Goal: Task Accomplishment & Management: Manage account settings

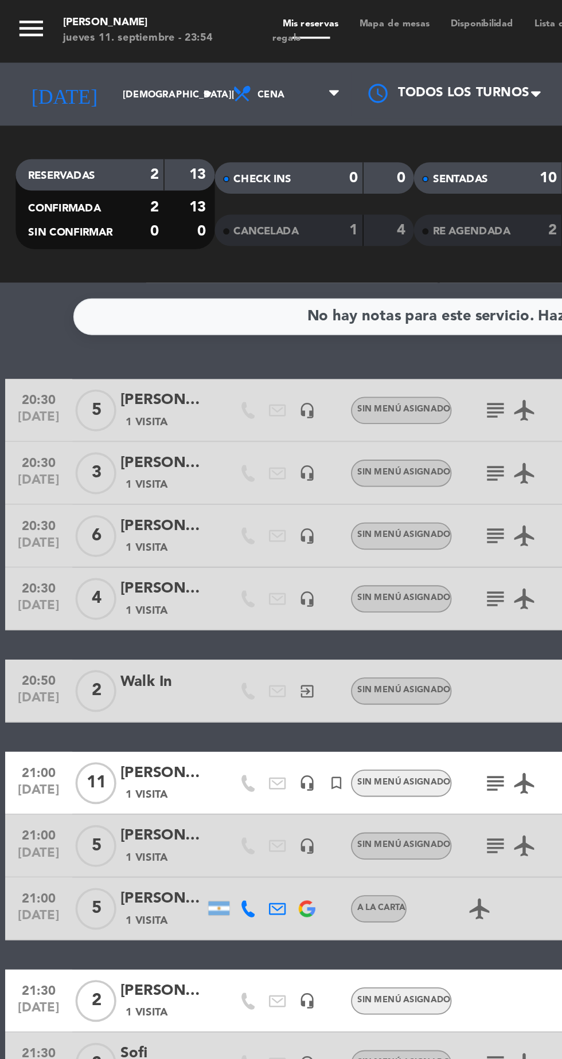
click at [107, 49] on icon "arrow_drop_down" at bounding box center [114, 52] width 14 height 14
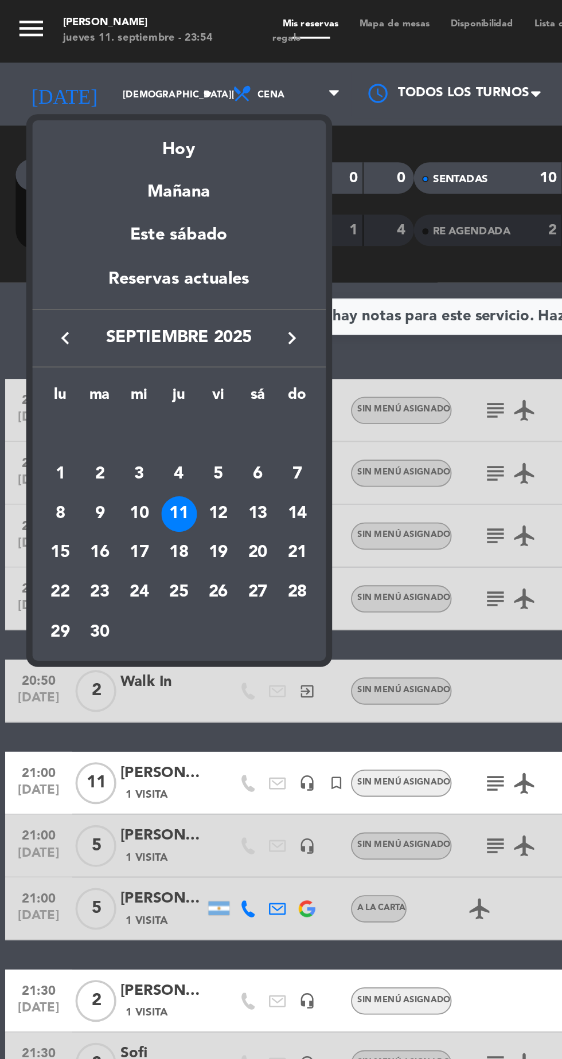
click at [136, 283] on div "13" at bounding box center [140, 281] width 19 height 19
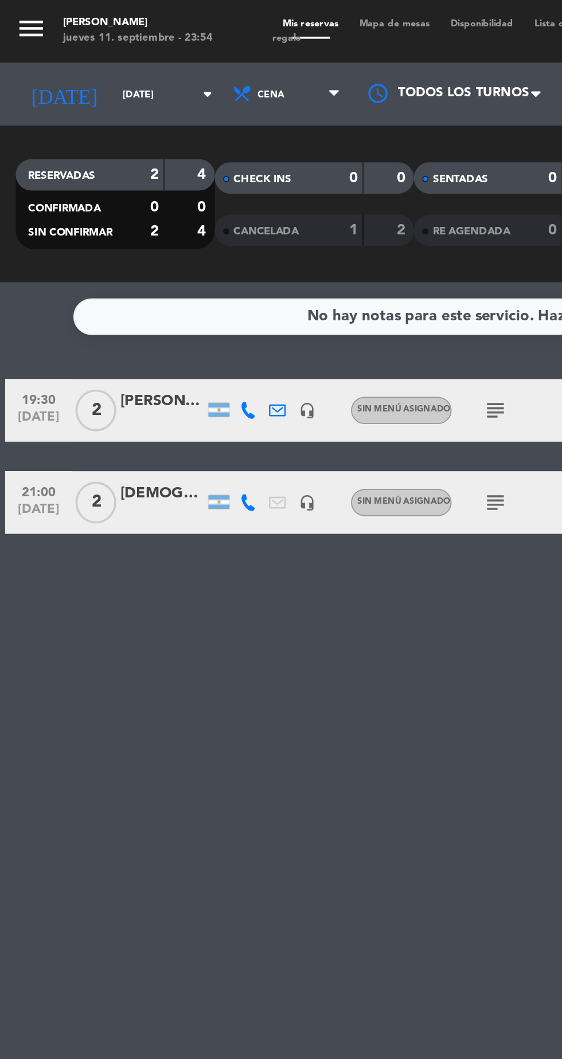
click at [86, 221] on div "[PERSON_NAME]" at bounding box center [89, 219] width 46 height 13
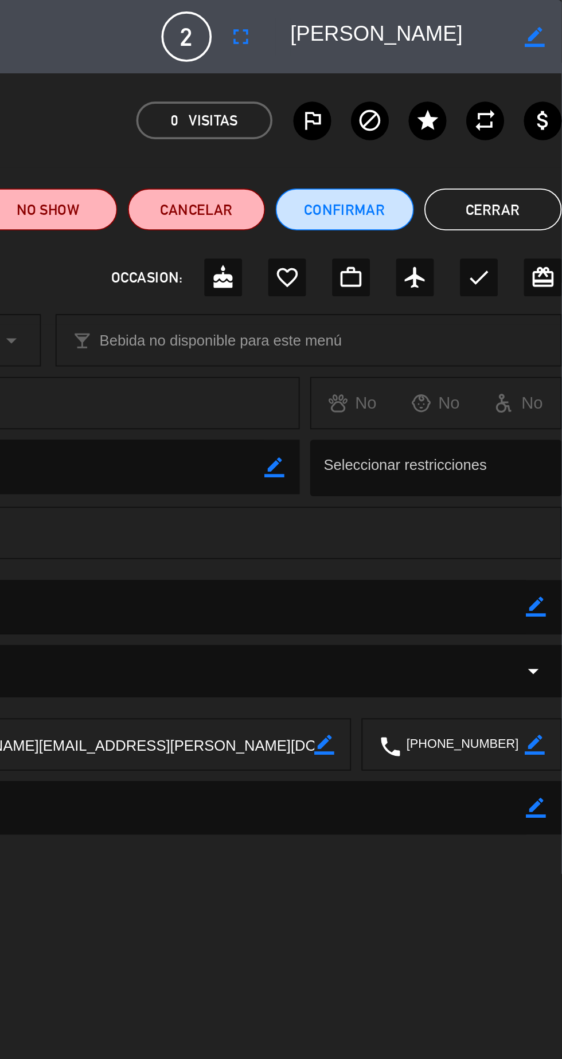
click at [531, 110] on button "Cerrar" at bounding box center [524, 114] width 75 height 23
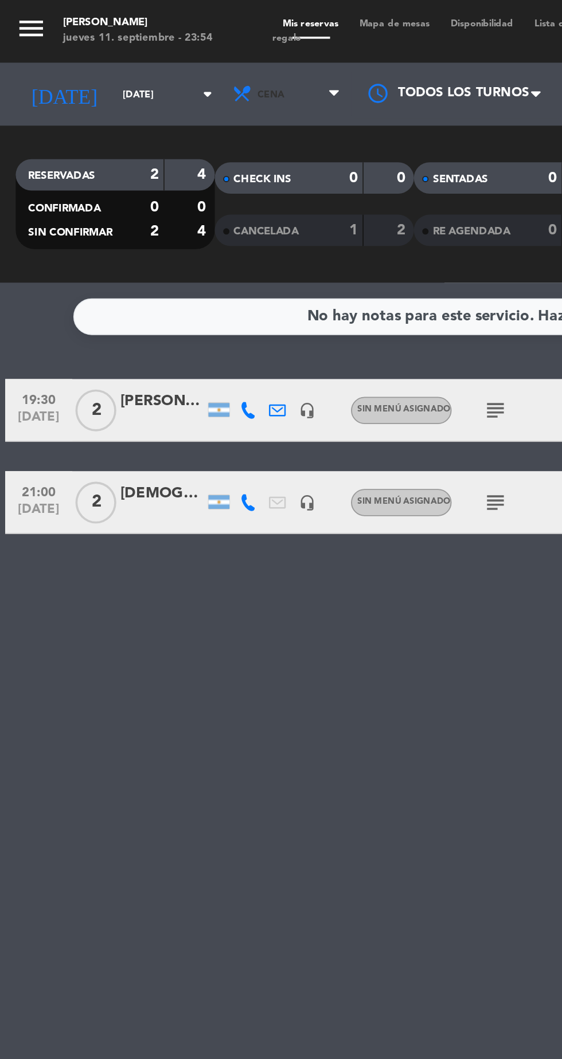
click at [164, 52] on span "Cena" at bounding box center [157, 51] width 69 height 25
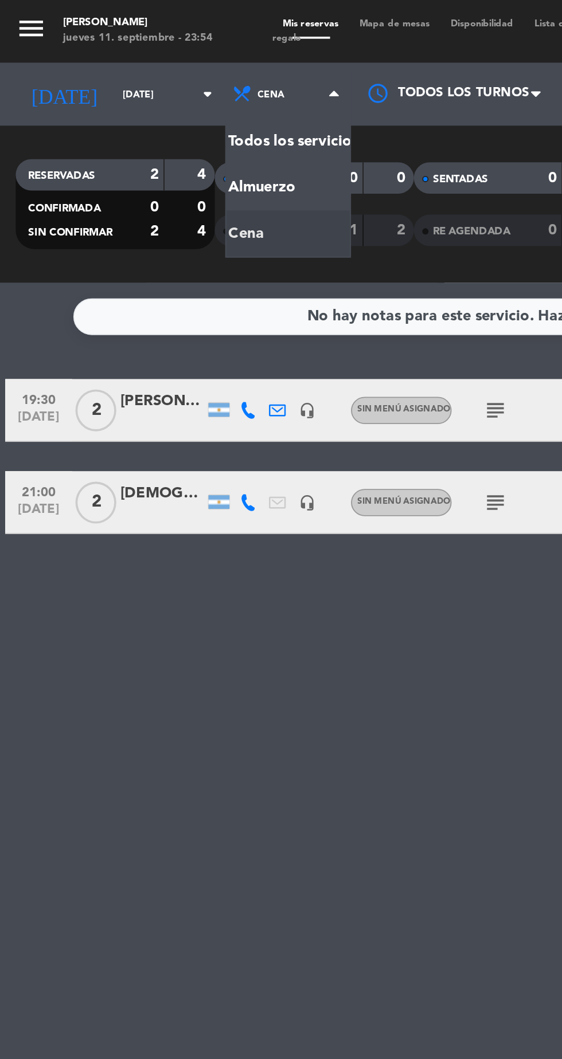
click at [160, 110] on div "menu Hierro Bodegón [DATE] 11. septiembre - 23:54 Mis reservas Mapa de mesas Di…" at bounding box center [281, 77] width 562 height 155
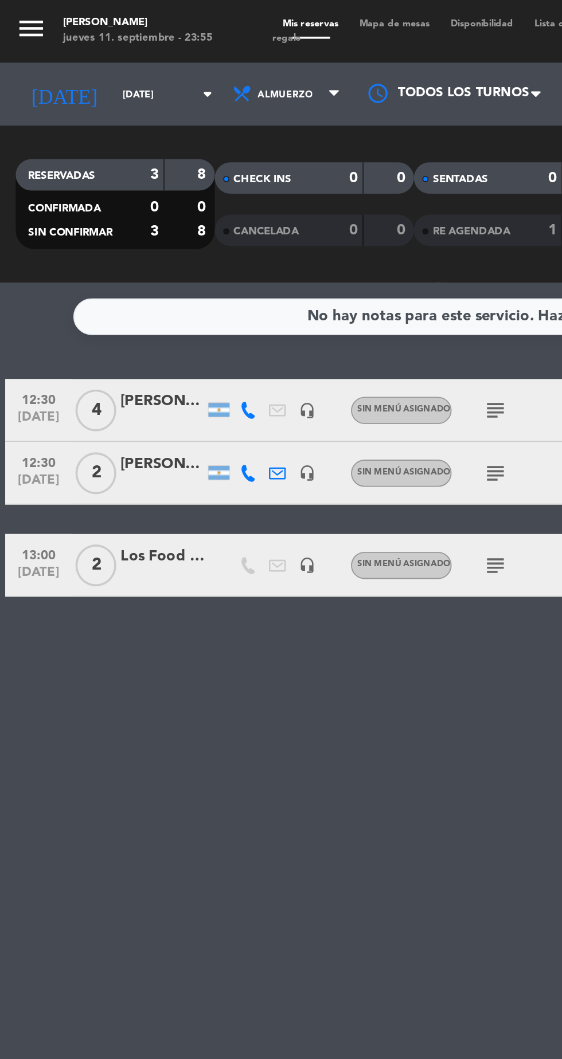
click at [80, 263] on div at bounding box center [89, 265] width 46 height 9
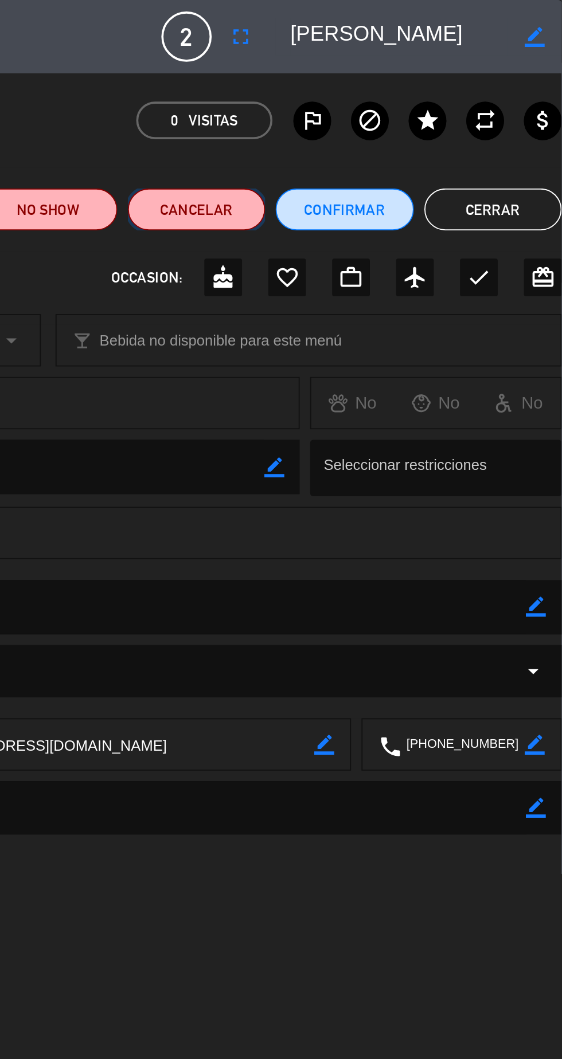
click at [364, 116] on button "Cancelar" at bounding box center [361, 114] width 75 height 23
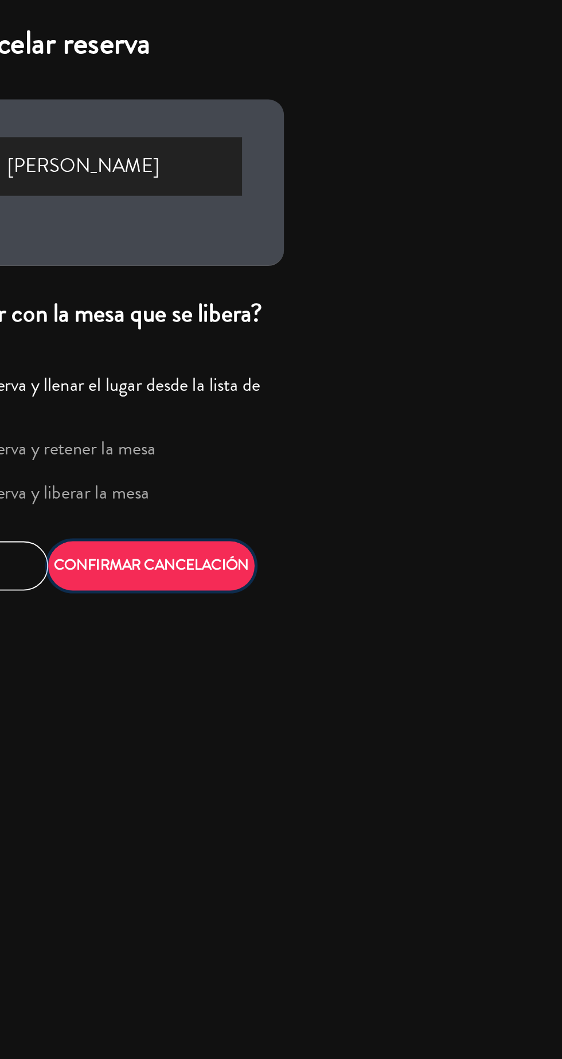
click at [367, 319] on button "CONFIRMAR CANCELACIÓN" at bounding box center [337, 309] width 113 height 27
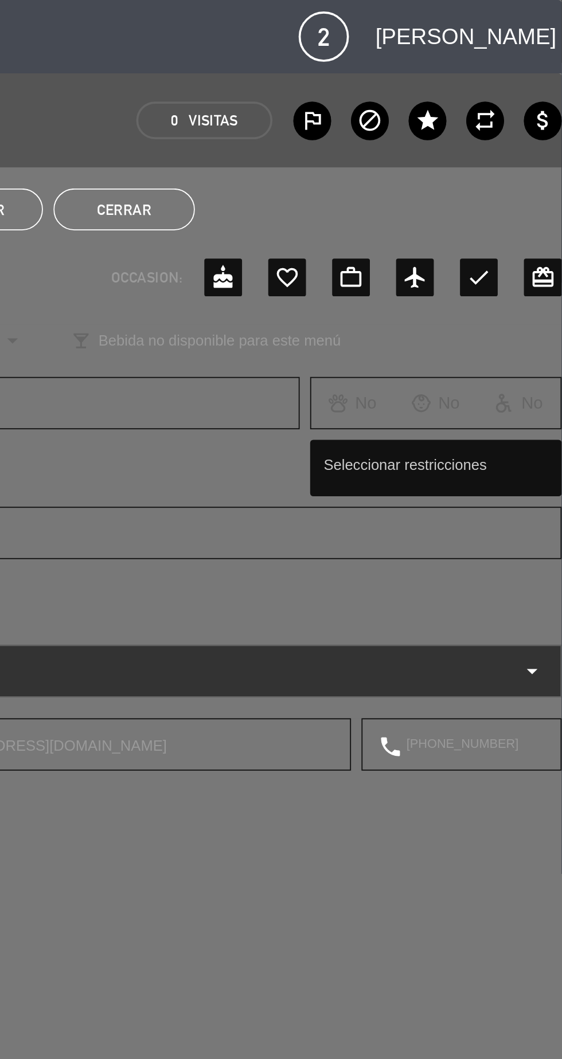
click at [343, 117] on button "Cerrar" at bounding box center [322, 114] width 77 height 23
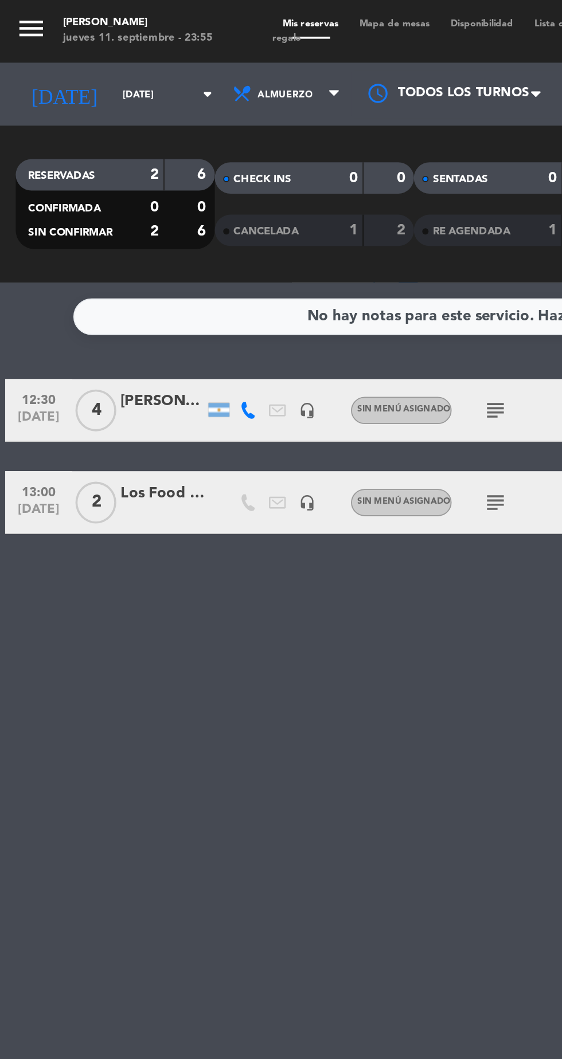
click at [87, 60] on input "[DATE]" at bounding box center [97, 52] width 72 height 18
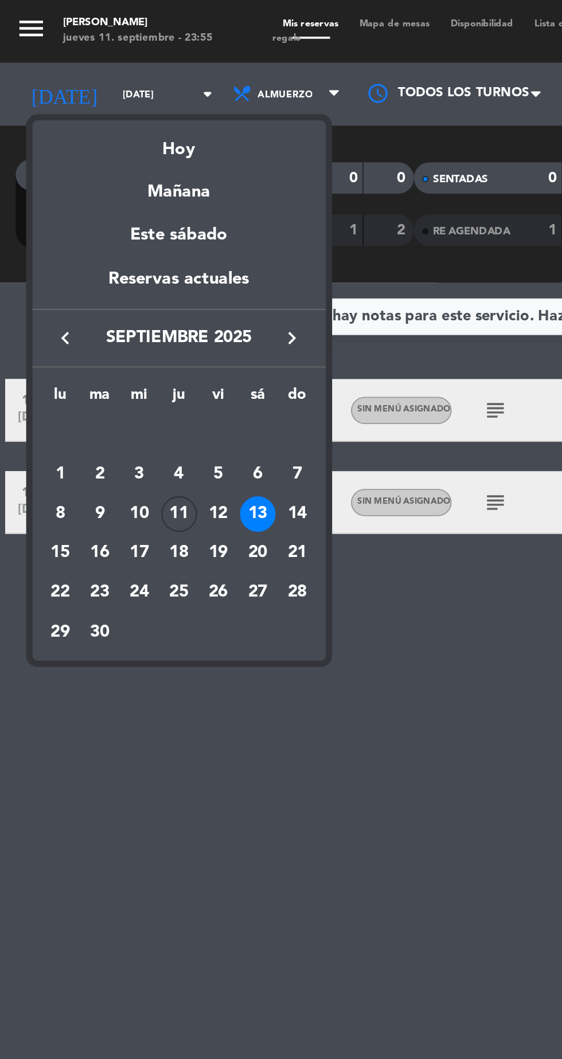
click at [120, 285] on div "12" at bounding box center [118, 281] width 19 height 19
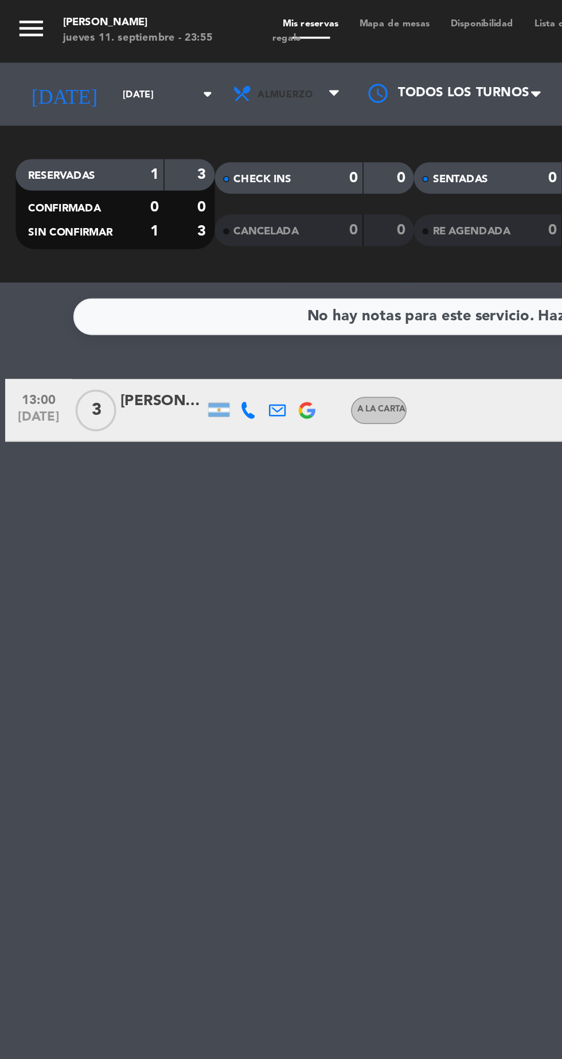
click at [167, 52] on span "Almuerzo" at bounding box center [157, 51] width 69 height 25
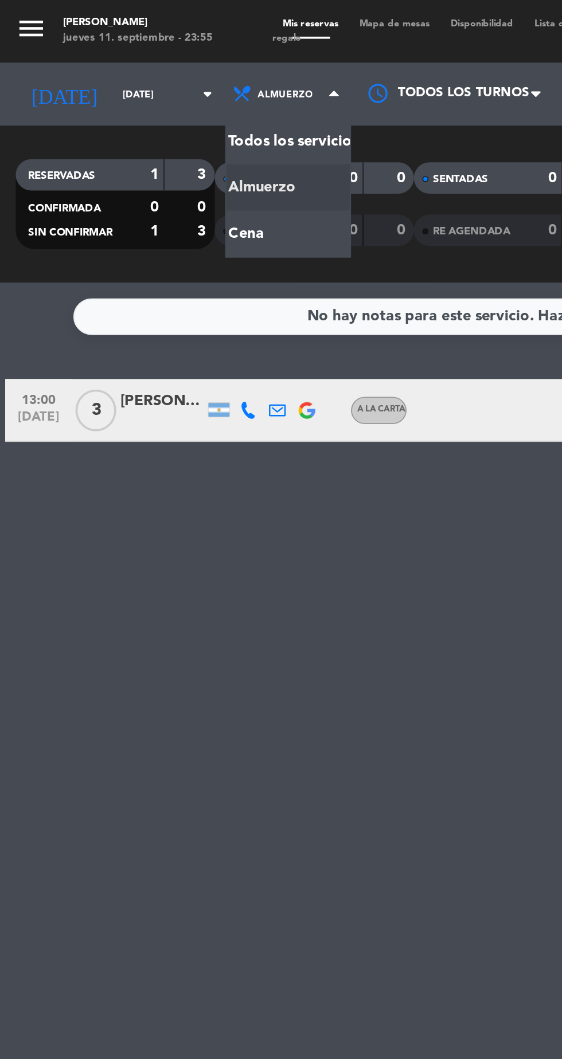
click at [177, 128] on div "menu Hierro Bodegón [DATE] 11. septiembre - 23:55 Mis reservas Mapa de mesas Di…" at bounding box center [281, 77] width 562 height 155
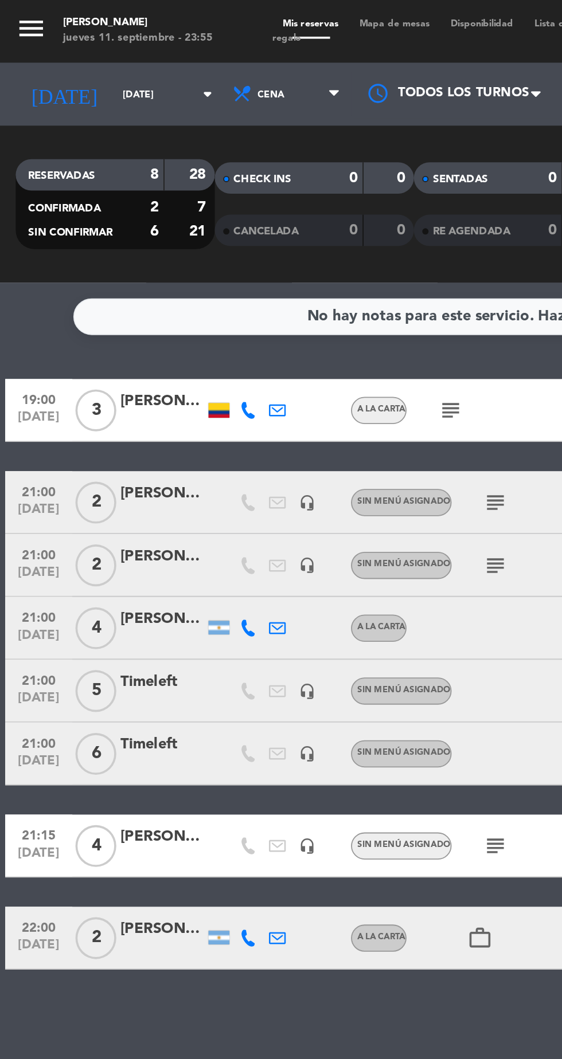
click at [86, 52] on input "[DATE]" at bounding box center [97, 52] width 72 height 18
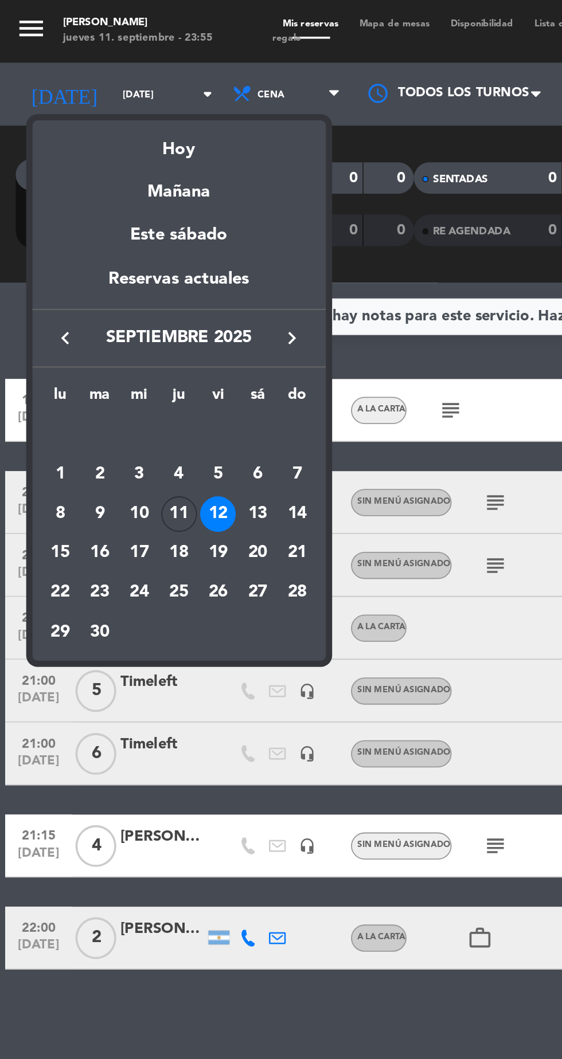
click at [101, 287] on div "11" at bounding box center [97, 281] width 19 height 19
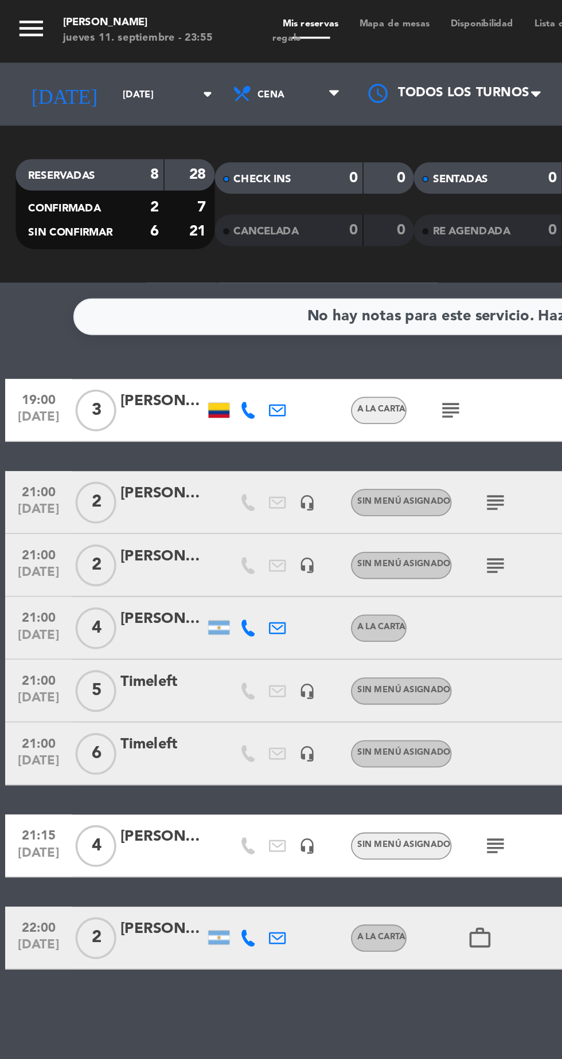
type input "[DEMOGRAPHIC_DATA][DATE]"
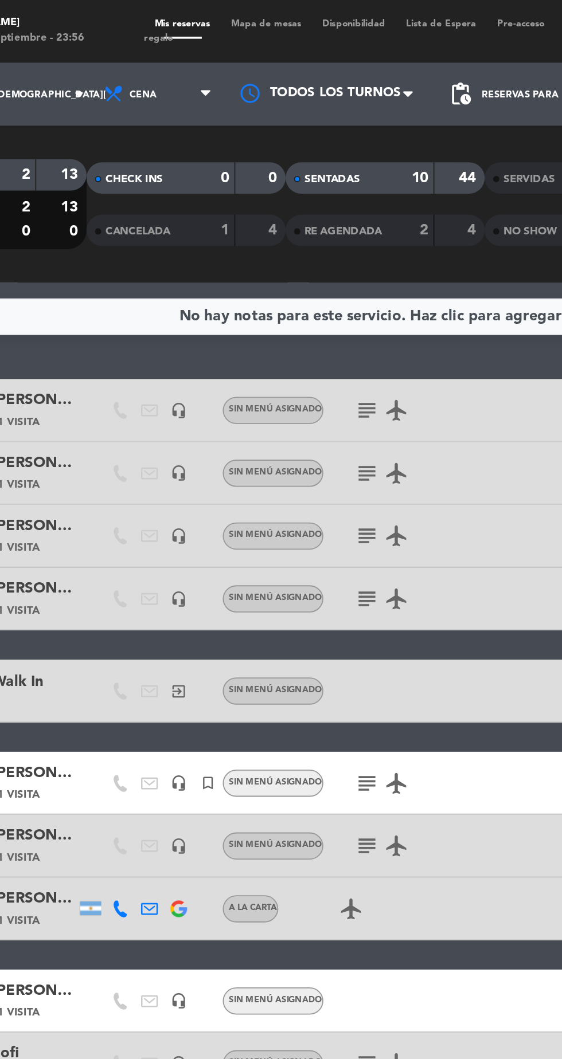
click at [266, 228] on icon "subject" at bounding box center [271, 225] width 14 height 14
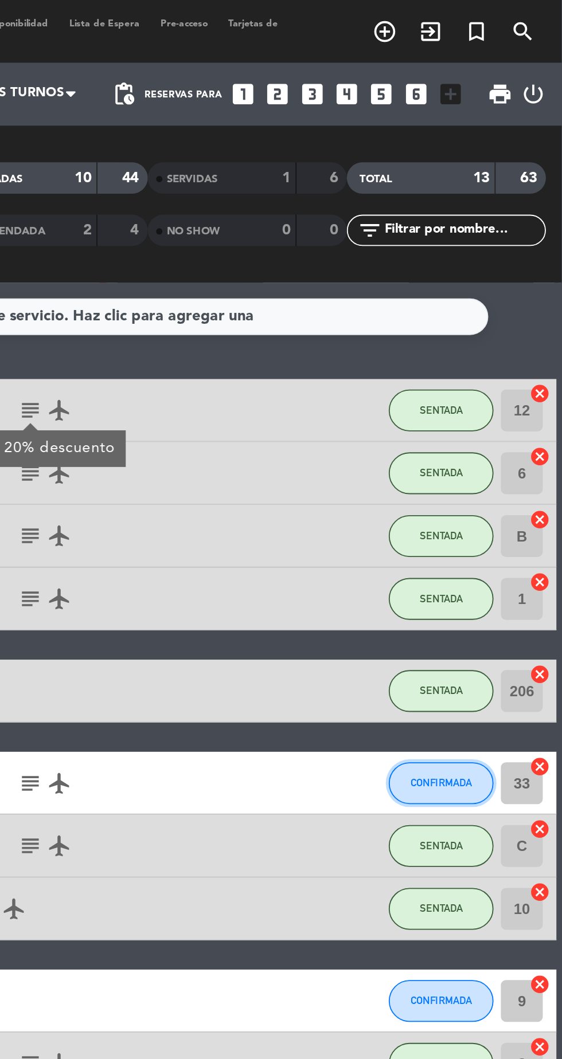
click at [497, 433] on button "CONFIRMADA" at bounding box center [495, 428] width 57 height 23
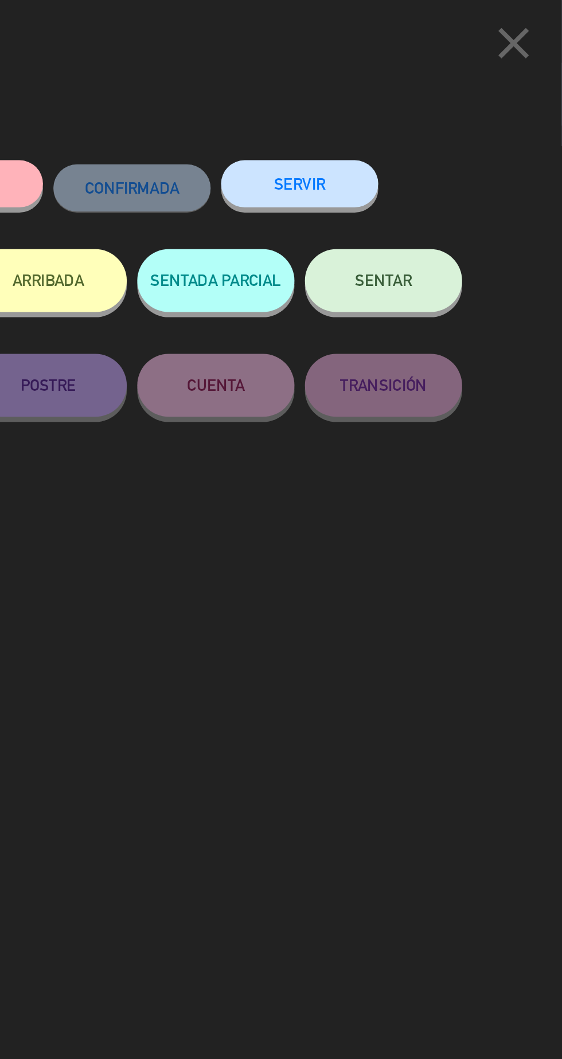
click at [454, 147] on button "SENTAR" at bounding box center [464, 153] width 86 height 34
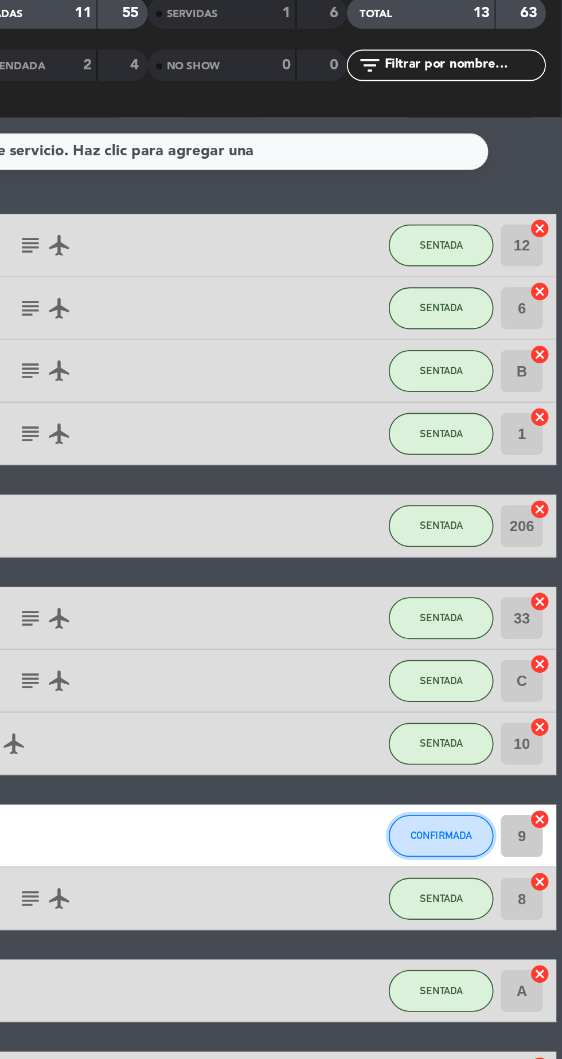
click at [489, 548] on span "CONFIRMADA" at bounding box center [496, 547] width 34 height 6
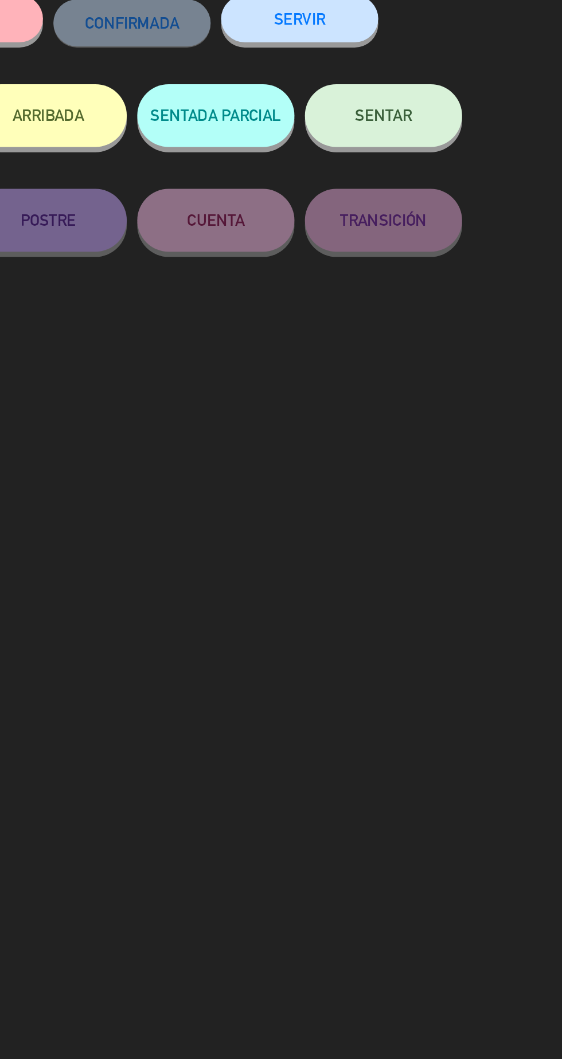
click at [479, 155] on span "SENTAR" at bounding box center [464, 153] width 31 height 10
